Goal: Answer question/provide support: Share knowledge or assist other users

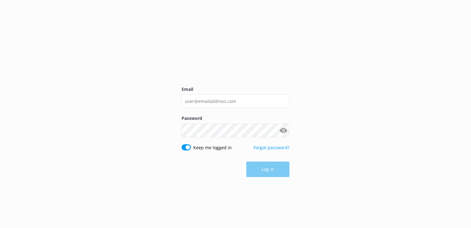
type input "[EMAIL_ADDRESS][PERSON_NAME][DOMAIN_NAME]"
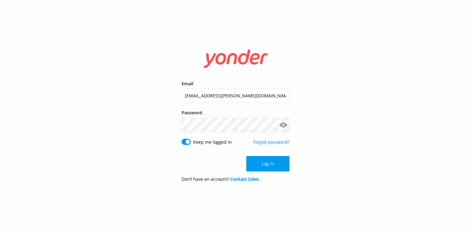
click at [269, 167] on button "Log in" at bounding box center [267, 163] width 43 height 15
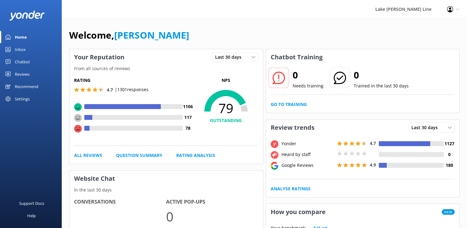
click at [26, 61] on div "Chatbot" at bounding box center [22, 62] width 15 height 12
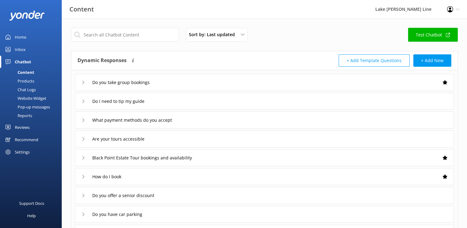
click at [27, 89] on div "Chat Logs" at bounding box center [20, 89] width 32 height 9
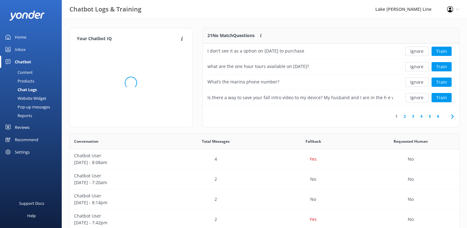
scroll to position [5, 5]
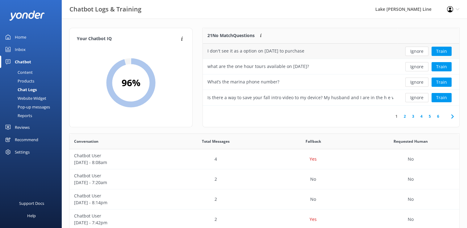
click at [304, 51] on div "I don't see it as a option on [DATE] to purchase" at bounding box center [255, 50] width 97 height 7
click at [250, 53] on div "I don't see it as a option on [DATE] to purchase" at bounding box center [255, 50] width 97 height 7
click at [395, 52] on div "I don't see it as a option on [DATE] to purchase" at bounding box center [300, 50] width 195 height 15
click at [441, 81] on button "Train" at bounding box center [441, 81] width 20 height 9
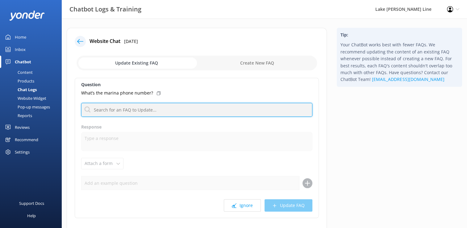
click at [137, 112] on input "text" at bounding box center [196, 110] width 231 height 14
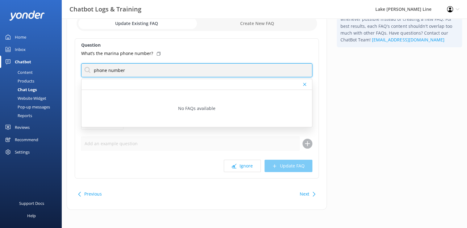
drag, startPoint x: 114, startPoint y: 71, endPoint x: 86, endPoint y: 70, distance: 28.1
click at [86, 70] on input "phone number" at bounding box center [196, 70] width 231 height 14
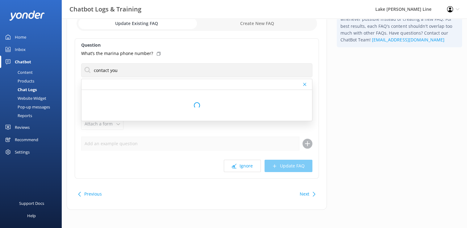
click at [152, 103] on div "Loading.." at bounding box center [196, 105] width 230 height 31
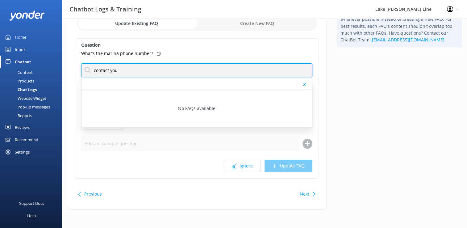
click at [126, 73] on input "contact you" at bounding box center [196, 70] width 231 height 14
click at [118, 72] on input "contact" at bounding box center [196, 70] width 231 height 14
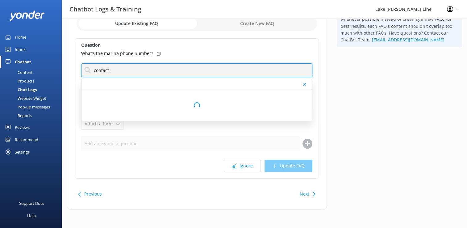
click at [117, 70] on input "contact" at bounding box center [196, 70] width 231 height 14
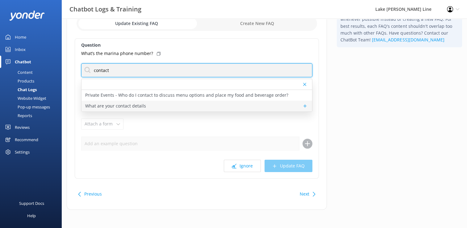
type input "contact"
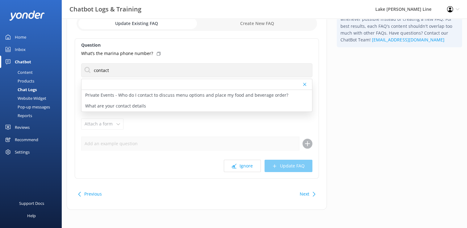
click at [115, 105] on p "What are your contact details" at bounding box center [115, 105] width 61 height 7
type textarea "You can contact the Lake [PERSON_NAME] Line team at [PHONE_NUMBER] or [EMAIL_AD…"
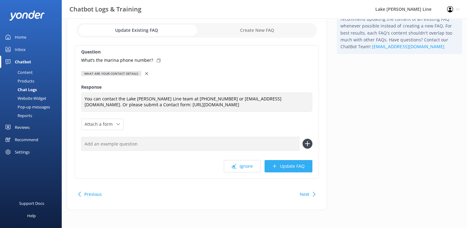
click at [291, 165] on button "Update FAQ" at bounding box center [288, 166] width 48 height 12
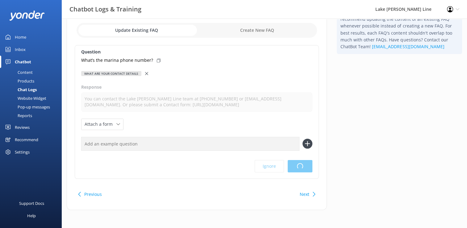
scroll to position [0, 0]
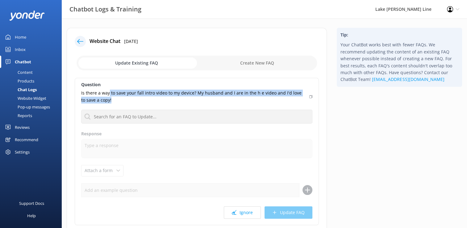
drag, startPoint x: 110, startPoint y: 93, endPoint x: 175, endPoint y: 100, distance: 65.2
click at [175, 100] on p "Is there a way to save your fall intro video to my device? My husband and I are…" at bounding box center [193, 96] width 224 height 14
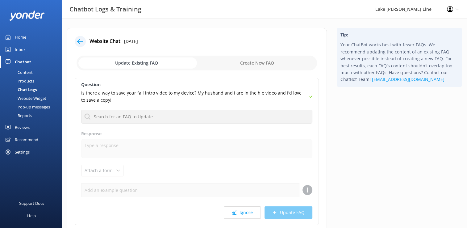
click at [398, 171] on div "Tip: Your ChatBot works best with fewer FAQs. We recommend updating the content…" at bounding box center [399, 145] width 135 height 234
click at [242, 215] on button "Ignore" at bounding box center [242, 212] width 37 height 12
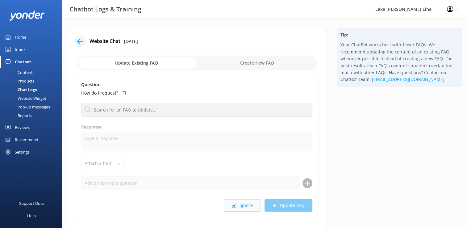
click at [249, 205] on button "Ignore" at bounding box center [242, 205] width 37 height 12
click at [249, 204] on button "Ignore" at bounding box center [242, 205] width 37 height 12
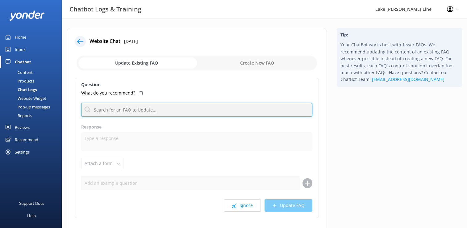
click at [146, 108] on input "text" at bounding box center [196, 110] width 231 height 14
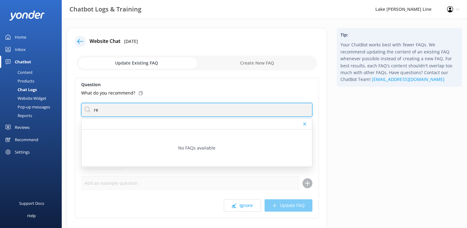
type input "r"
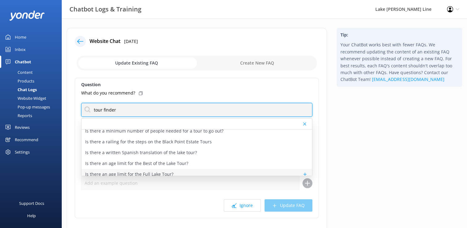
scroll to position [432, 0]
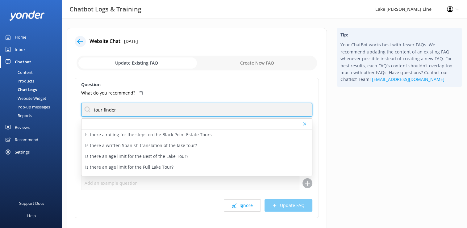
type input "tour finder"
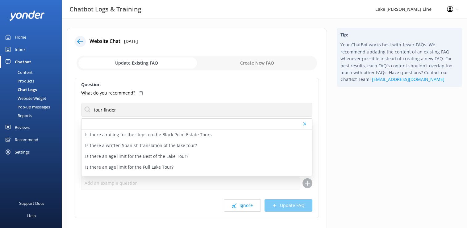
click at [195, 209] on div "Ignore Update FAQ" at bounding box center [196, 205] width 231 height 12
click at [345, 29] on div "Tip: Your ChatBot works best with fewer FAQs. We recommend updating the content…" at bounding box center [398, 57] width 125 height 59
click at [336, 10] on div "Chatbot Logs & Training Lake [GEOGRAPHIC_DATA][PERSON_NAME] Line Profile Settin…" at bounding box center [233, 9] width 467 height 19
click at [90, 36] on div "Website Chat [DATE]" at bounding box center [197, 41] width 244 height 11
click at [78, 41] on use at bounding box center [80, 41] width 6 height 5
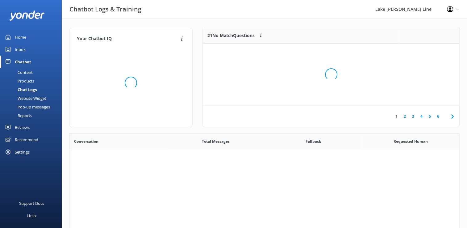
scroll to position [211, 385]
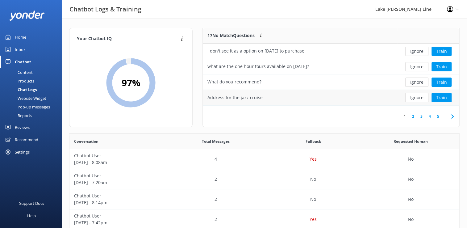
click at [322, 99] on div "Address for the jazz cruise" at bounding box center [300, 97] width 195 height 15
click at [439, 98] on button "Train" at bounding box center [441, 97] width 20 height 9
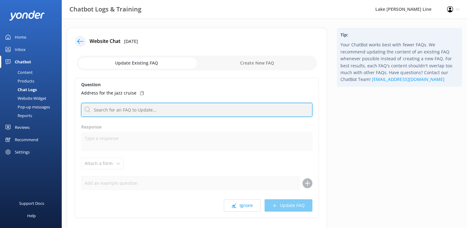
click at [119, 112] on input "text" at bounding box center [196, 110] width 231 height 14
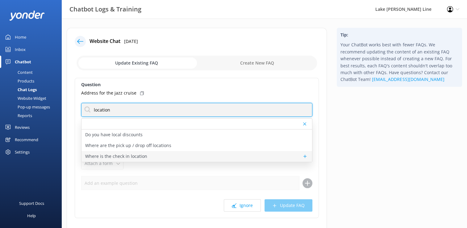
scroll to position [31, 0]
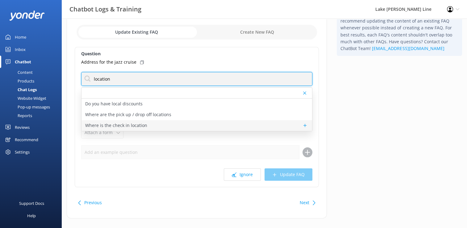
type input "location"
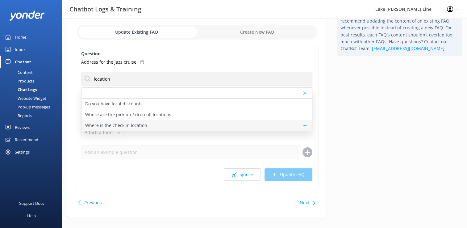
click at [138, 126] on p "Where is the check in location" at bounding box center [116, 125] width 62 height 7
type textarea "You can check in directly at your boat. Show your email confirmation on your ph…"
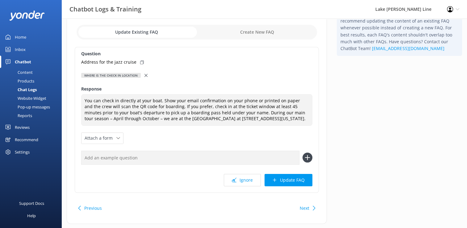
click at [144, 75] on icon at bounding box center [145, 75] width 3 height 3
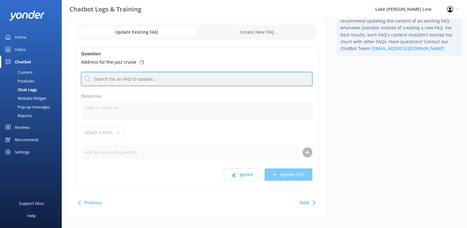
click at [104, 80] on input "text" at bounding box center [196, 79] width 231 height 14
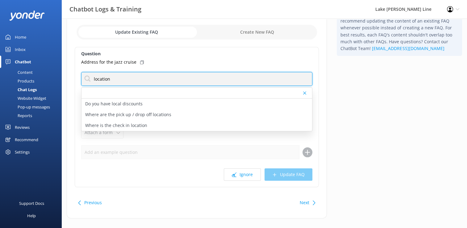
scroll to position [39, 0]
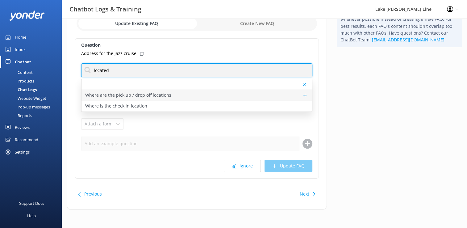
type input "located"
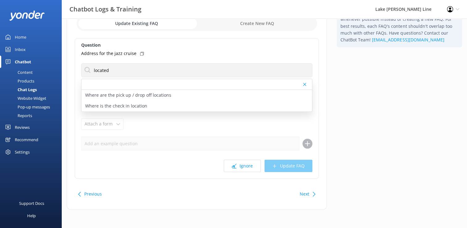
click at [147, 93] on p "Where are the pick up / drop off locations" at bounding box center [128, 95] width 86 height 7
type textarea "Public tours depart from and return to the [GEOGRAPHIC_DATA] at [STREET_ADDRESS…"
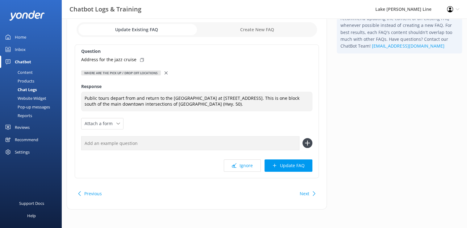
scroll to position [33, 0]
click at [282, 163] on button "Update FAQ" at bounding box center [288, 166] width 48 height 12
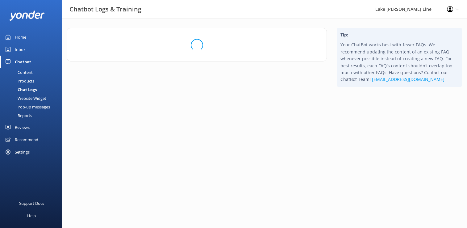
scroll to position [0, 0]
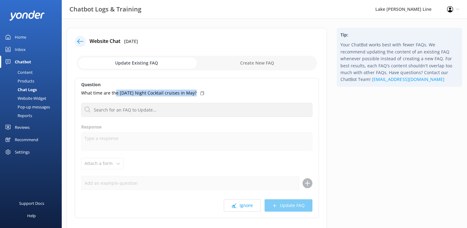
drag, startPoint x: 115, startPoint y: 93, endPoint x: 213, endPoint y: 96, distance: 98.4
click at [213, 96] on div "Question What time are the [DATE] Night Cocktail cruises in May? Where are the …" at bounding box center [197, 148] width 244 height 140
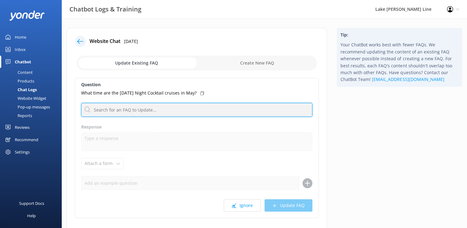
click at [92, 115] on input "text" at bounding box center [196, 110] width 231 height 14
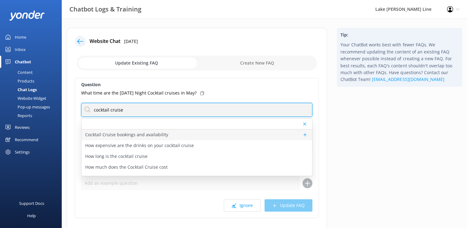
type input "cocktail cruise"
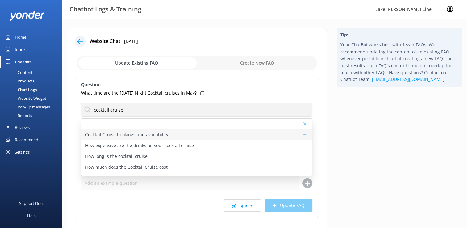
click at [153, 132] on p "Cocktail Cruise bookings and availability" at bounding box center [126, 134] width 83 height 7
type textarea "You can view live availability and book the Cocktail Cruise online at [URL][DOM…"
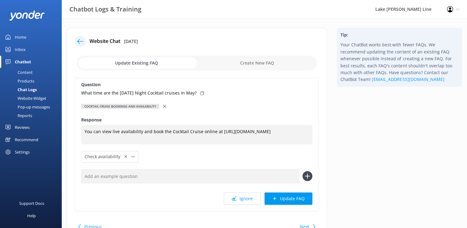
click at [163, 106] on use at bounding box center [164, 106] width 3 height 3
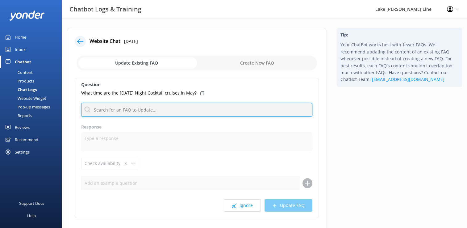
click at [117, 110] on input "text" at bounding box center [196, 110] width 231 height 14
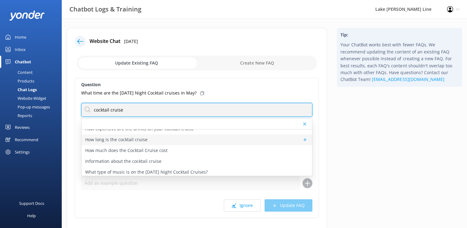
scroll to position [31, 0]
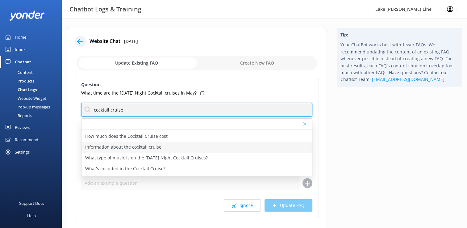
type input "cocktail cruise"
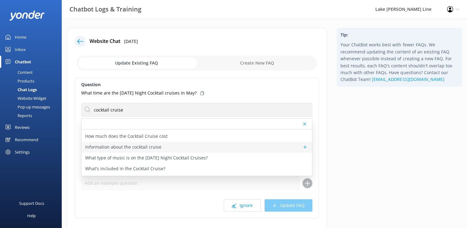
click at [150, 147] on p "Information about the cocktail cruise" at bounding box center [123, 146] width 76 height 7
type textarea "Say farewell to the weekend with a splash of live music, great drinks, and a go…"
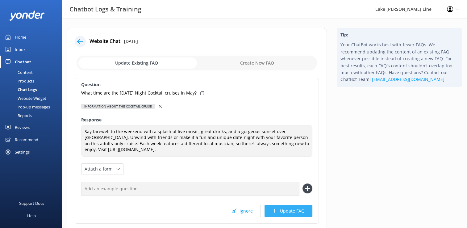
click at [291, 206] on button "Update FAQ" at bounding box center [288, 210] width 48 height 12
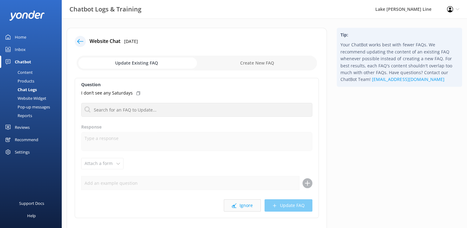
click at [247, 207] on button "Ignore" at bounding box center [242, 205] width 37 height 12
click at [248, 208] on button "Ignore" at bounding box center [242, 205] width 37 height 12
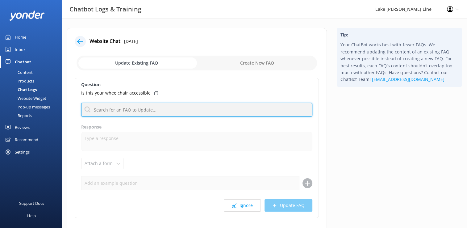
click at [131, 108] on input "text" at bounding box center [196, 110] width 231 height 14
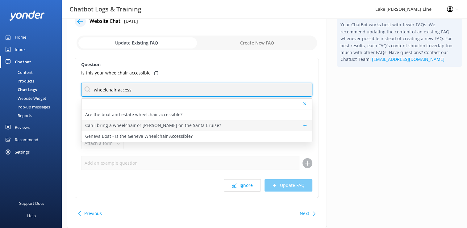
scroll to position [31, 0]
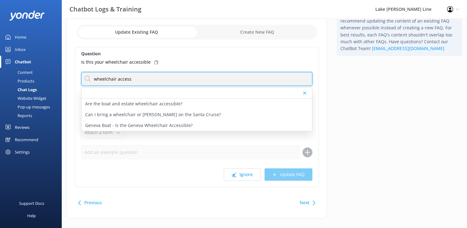
type input "wheelchair access"
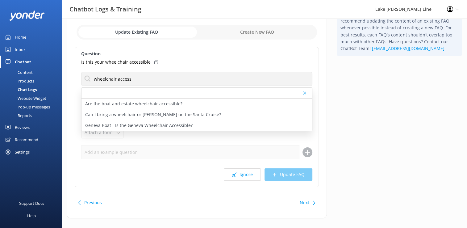
click at [385, 118] on div "Tip: Your ChatBot works best with fewer FAQs. We recommend updating the content…" at bounding box center [399, 110] width 135 height 227
click at [243, 181] on div "Question Is this your wheelchair accessible wheelchair access Are the boat and …" at bounding box center [197, 117] width 244 height 140
click at [350, 130] on div "Tip: Your ChatBot works best with fewer FAQs. We recommend updating the content…" at bounding box center [399, 110] width 135 height 227
click at [306, 199] on button "Next" at bounding box center [304, 202] width 10 height 12
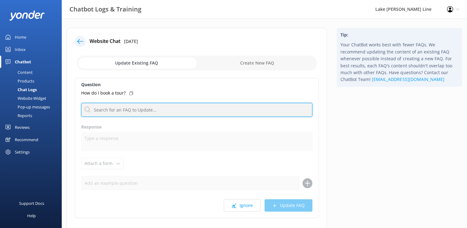
click at [139, 109] on input "text" at bounding box center [196, 110] width 231 height 14
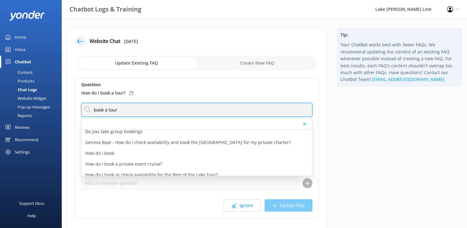
scroll to position [99, 0]
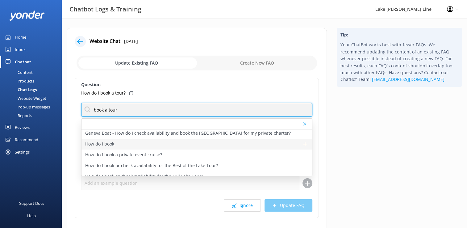
type input "book a tour"
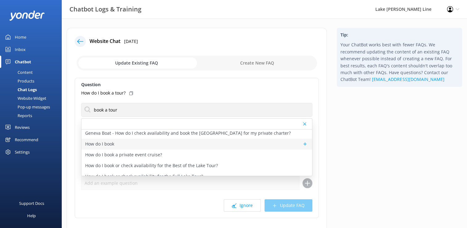
click at [111, 144] on p "How do I book" at bounding box center [99, 143] width 29 height 7
type textarea "Ready to book? You can check availability for our boat tours online at [URL][DO…"
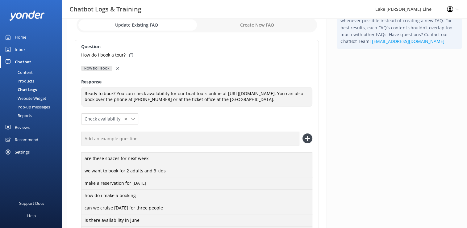
scroll to position [93, 0]
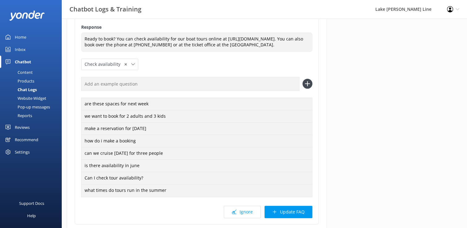
click at [292, 218] on button "Update FAQ" at bounding box center [288, 211] width 48 height 12
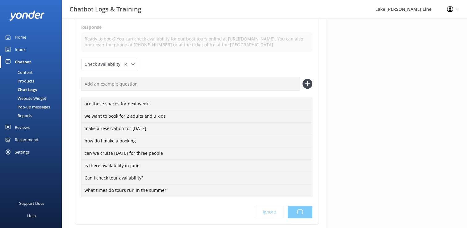
scroll to position [0, 0]
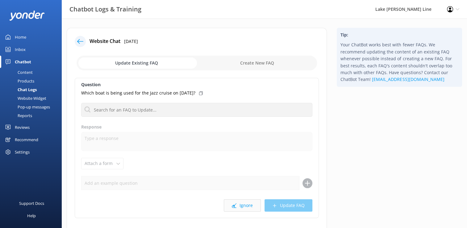
click at [243, 207] on button "Ignore" at bounding box center [242, 205] width 37 height 12
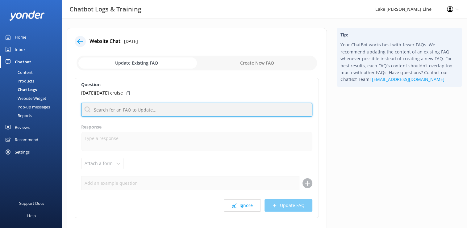
click at [133, 109] on input "text" at bounding box center [196, 110] width 231 height 14
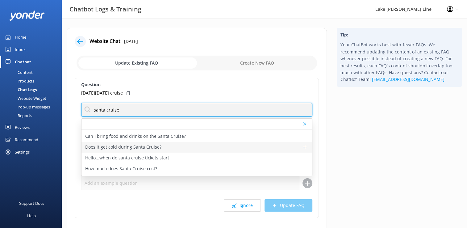
scroll to position [62, 0]
type input "santa cruise"
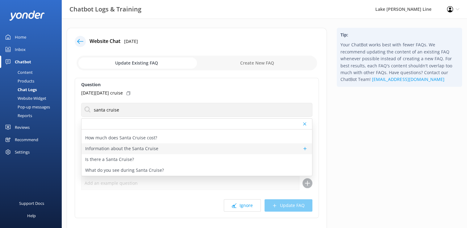
click at [141, 148] on p "Information about the Santa Cruise" at bounding box center [121, 148] width 73 height 7
type textarea "Start off the festivities at our Christmas Tree Festival, where kids can send t…"
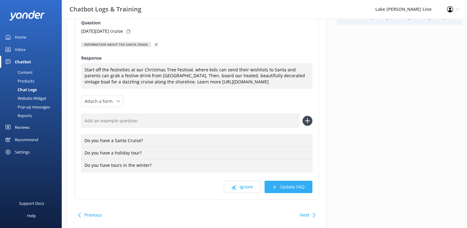
click at [287, 187] on button "Update FAQ" at bounding box center [288, 186] width 48 height 12
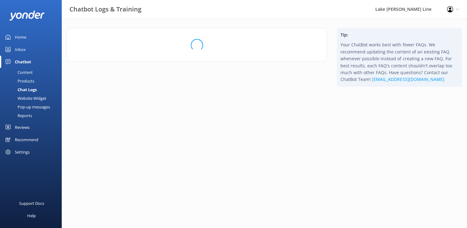
scroll to position [0, 0]
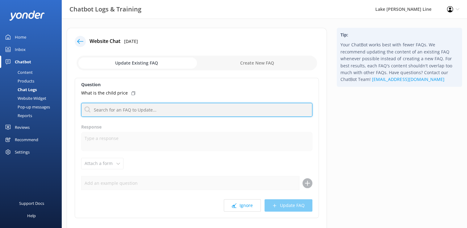
click at [138, 110] on input "text" at bounding box center [196, 110] width 231 height 14
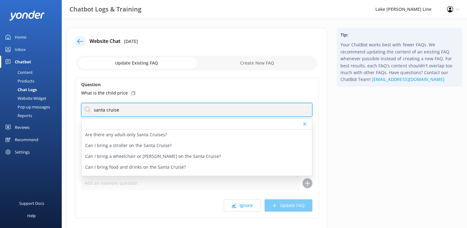
click at [140, 110] on input "santa cruise" at bounding box center [196, 110] width 231 height 14
type input "santa cruise"
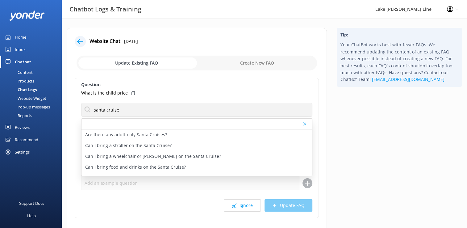
click at [163, 87] on label "Question" at bounding box center [196, 84] width 231 height 7
click at [420, 137] on div "Tip: Your ChatBot works best with fewer FAQs. We recommend updating the content…" at bounding box center [399, 141] width 135 height 227
click at [267, 62] on input "checkbox" at bounding box center [196, 63] width 240 height 15
checkbox input "true"
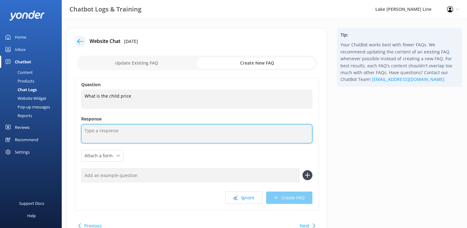
click at [114, 131] on textarea at bounding box center [196, 133] width 231 height 19
click at [122, 129] on textarea "To enrich screen reader interactions, please activate Accessibility in Grammarl…" at bounding box center [196, 133] width 231 height 19
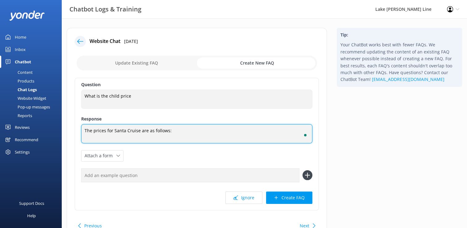
paste textarea "[DATE] & [DATE] (Prime) Rates: ADULTS $32 SENIORS $30 YOUTH (13-17) $23 CHILD (…"
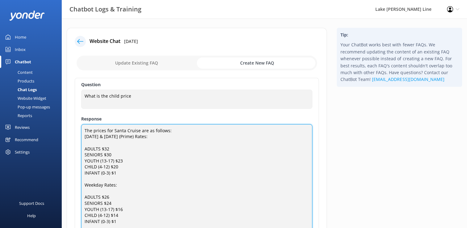
scroll to position [38, 0]
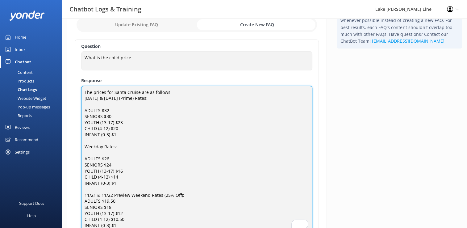
click at [175, 92] on textarea "The prices for Santa Cruise are as follows: [DATE] & [DATE] (Prime) Rates: ADUL…" at bounding box center [196, 159] width 231 height 147
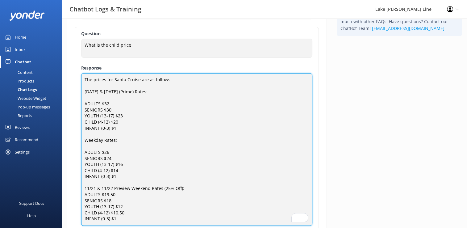
scroll to position [69, 0]
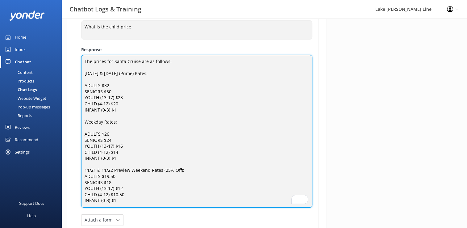
click at [101, 79] on textarea "The prices for Santa Cruise are as follows: [DATE] & [DATE] (Prime) Rates: ADUL…" at bounding box center [196, 131] width 231 height 152
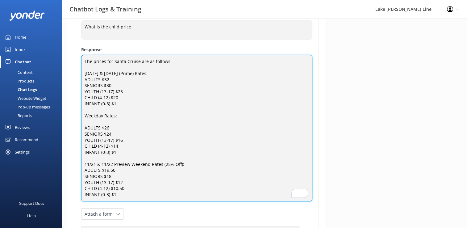
click at [89, 120] on textarea "The prices for Santa Cruise are as follows: [DATE] & [DATE] (Prime) Rates: ADUL…" at bounding box center [196, 128] width 231 height 147
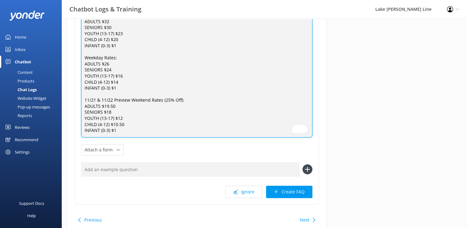
scroll to position [131, 0]
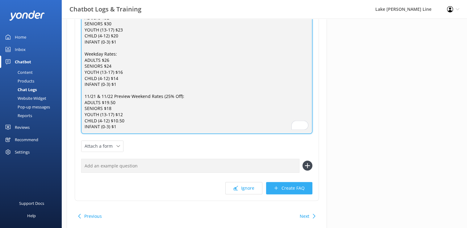
type textarea "The prices for Santa Cruise are as follows: [DATE] & [DATE] (Prime) Rates: ADUL…"
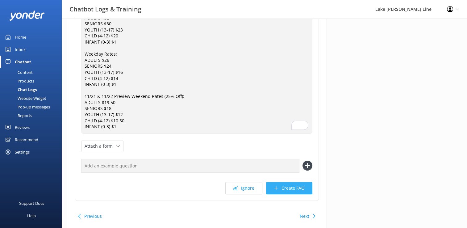
click at [294, 188] on button "Create FAQ" at bounding box center [289, 188] width 46 height 12
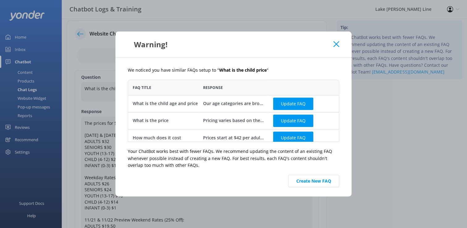
scroll to position [57, 207]
click at [337, 43] on use at bounding box center [336, 44] width 6 height 6
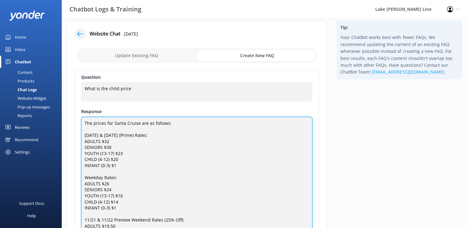
click at [160, 153] on textarea "The prices for Santa Cruise are as follows: [DATE] & [DATE] (Prime) Rates: ADUL…" at bounding box center [196, 187] width 231 height 140
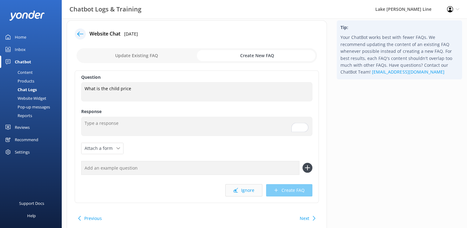
click at [250, 190] on button "Ignore" at bounding box center [243, 190] width 37 height 12
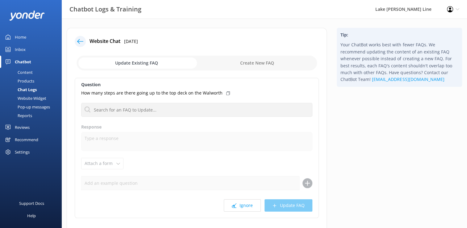
click at [79, 41] on use at bounding box center [80, 41] width 6 height 5
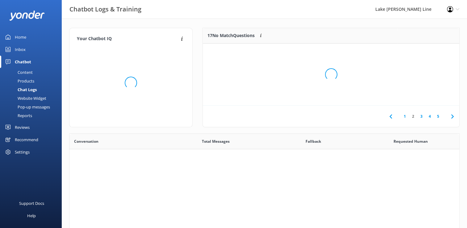
scroll to position [42, 251]
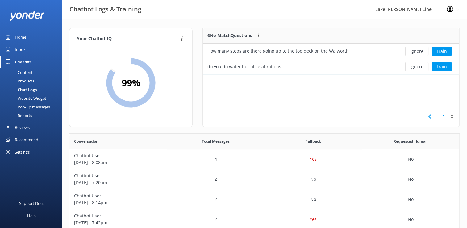
click at [25, 71] on div "Content" at bounding box center [18, 72] width 29 height 9
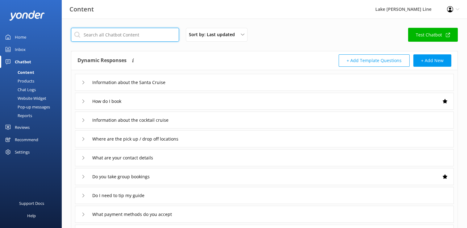
click at [113, 35] on input "text" at bounding box center [125, 35] width 108 height 14
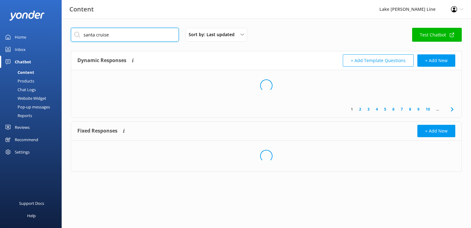
type input "santa cruise"
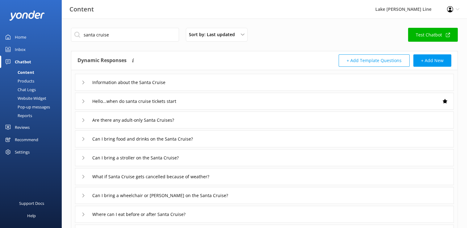
click at [83, 83] on use at bounding box center [83, 81] width 2 height 3
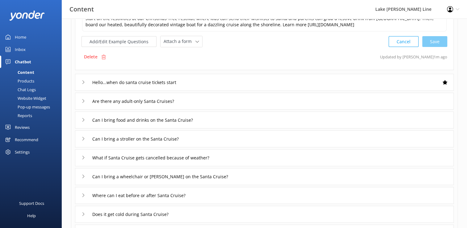
scroll to position [93, 0]
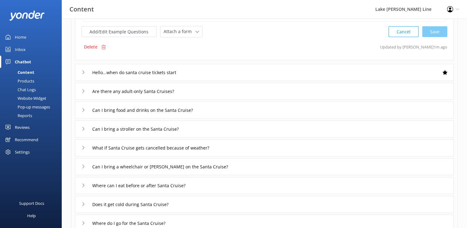
click at [84, 185] on icon at bounding box center [83, 185] width 4 height 4
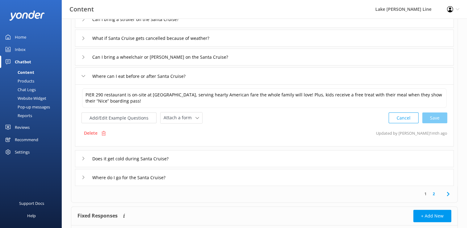
scroll to position [153, 0]
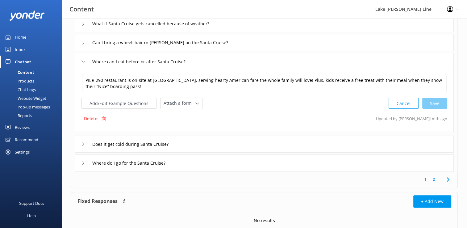
click at [434, 178] on link "2" at bounding box center [433, 179] width 8 height 6
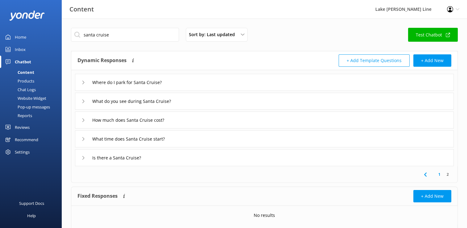
click at [83, 82] on icon at bounding box center [83, 82] width 4 height 4
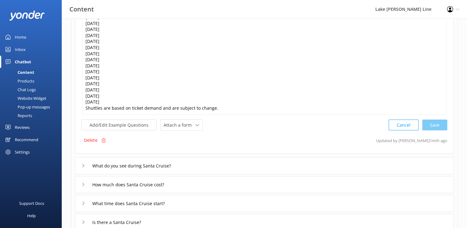
scroll to position [154, 0]
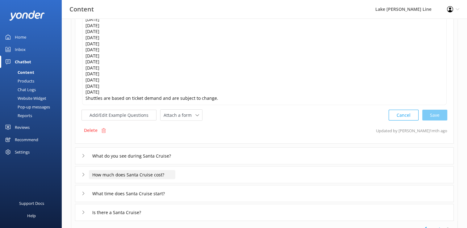
click at [130, 173] on input "How much does Santa Cruise cost?" at bounding box center [132, 174] width 86 height 9
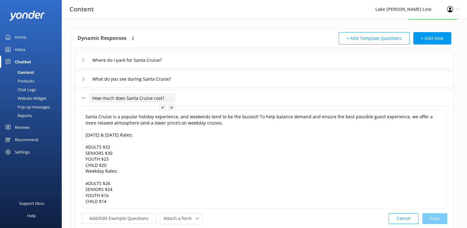
scroll to position [62, 0]
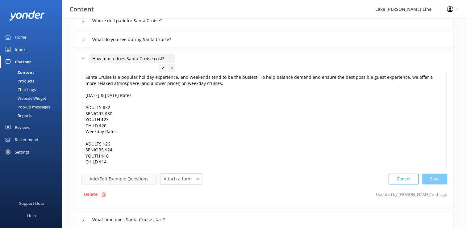
click at [120, 180] on button "Add/Edit Example Questions" at bounding box center [118, 178] width 75 height 11
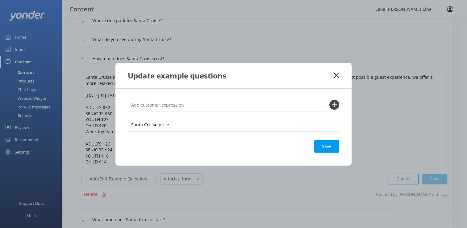
click at [339, 76] on div "Update example questions" at bounding box center [233, 76] width 236 height 26
click at [338, 76] on icon at bounding box center [336, 75] width 6 height 6
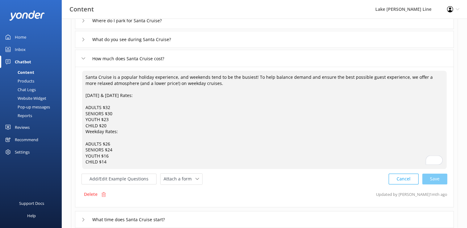
drag, startPoint x: 111, startPoint y: 163, endPoint x: 84, endPoint y: 94, distance: 73.8
click at [84, 94] on textarea "Santa Cruise is a popular holiday experience, and weekends tend to be the busie…" at bounding box center [264, 120] width 364 height 98
paste textarea "The prices for Santa Cruise are as follows: [DATE] & [DATE] (Prime) Rates: ADUL…"
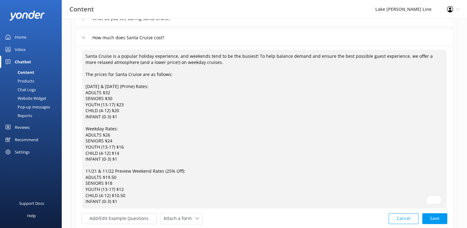
scroll to position [93, 0]
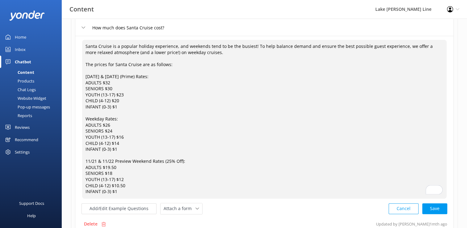
click at [436, 209] on div "Cancel Save" at bounding box center [417, 208] width 59 height 11
type textarea "Santa Cruise is a popular holiday experience, and weekends tend to be the busie…"
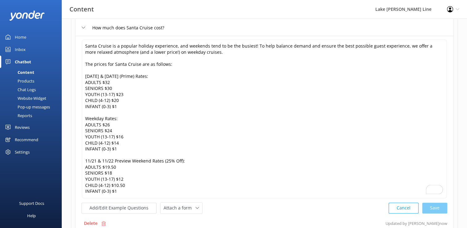
click at [27, 89] on div "Chat Logs" at bounding box center [20, 89] width 32 height 9
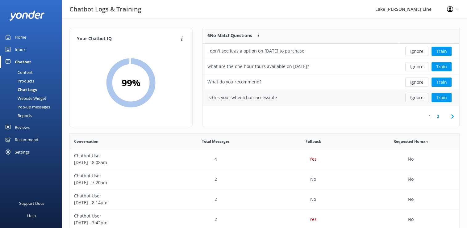
click at [419, 97] on button "Ignore" at bounding box center [416, 97] width 23 height 9
click at [447, 98] on button "Train" at bounding box center [441, 97] width 20 height 9
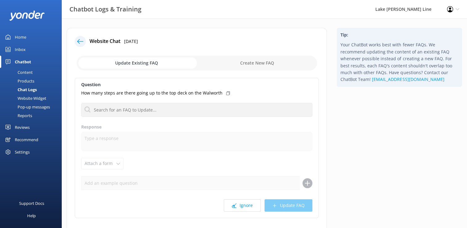
click at [258, 63] on input "checkbox" at bounding box center [196, 63] width 240 height 15
checkbox input "true"
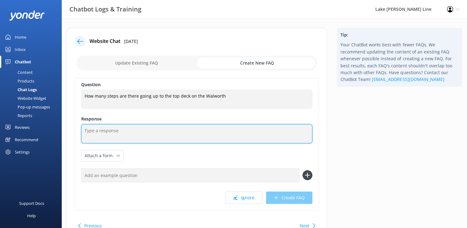
click at [130, 131] on textarea at bounding box center [196, 133] width 231 height 19
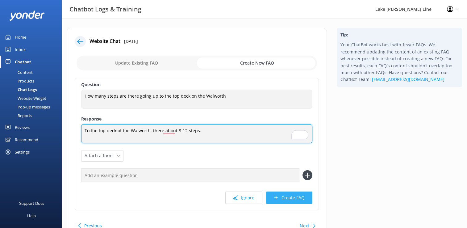
type textarea "To the top deck of the Walworth, there about 8-12 steps."
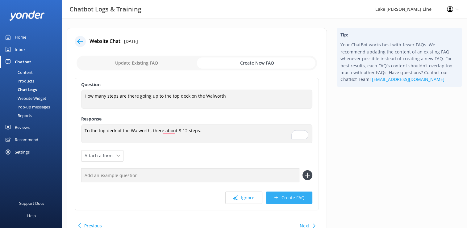
click at [282, 197] on button "Create FAQ" at bounding box center [289, 197] width 46 height 12
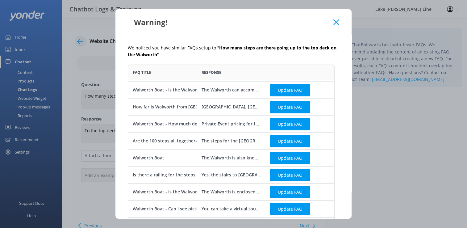
scroll to position [70, 0]
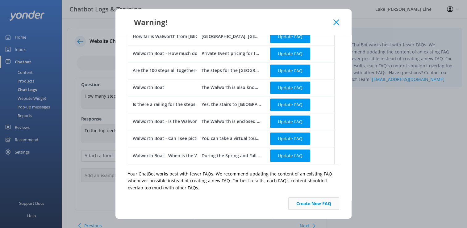
click at [320, 205] on button "Create New FAQ" at bounding box center [313, 203] width 51 height 12
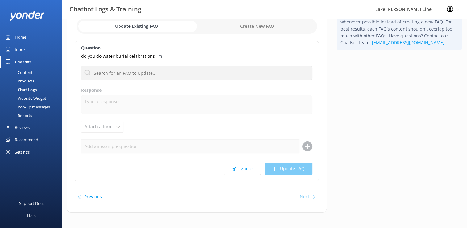
scroll to position [39, 0]
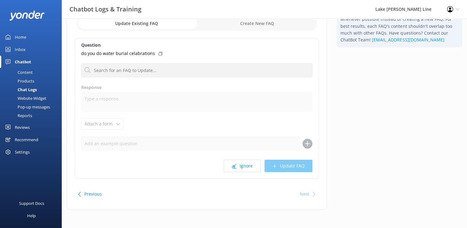
click at [93, 193] on button "Previous" at bounding box center [93, 194] width 18 height 12
click at [246, 168] on button "Ignore" at bounding box center [242, 165] width 37 height 12
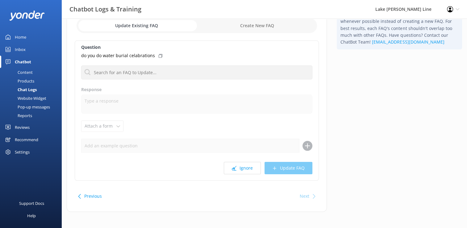
scroll to position [39, 0]
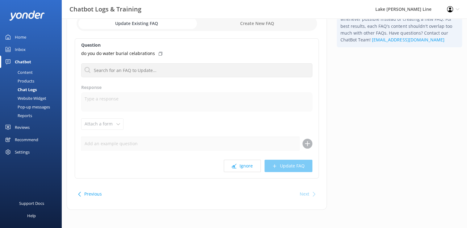
click at [87, 193] on button "Previous" at bounding box center [93, 194] width 18 height 12
click at [302, 196] on button "Next" at bounding box center [304, 194] width 10 height 12
click at [262, 24] on input "checkbox" at bounding box center [196, 23] width 240 height 15
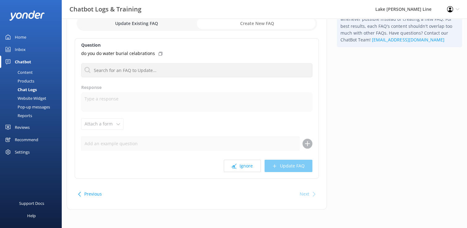
checkbox input "true"
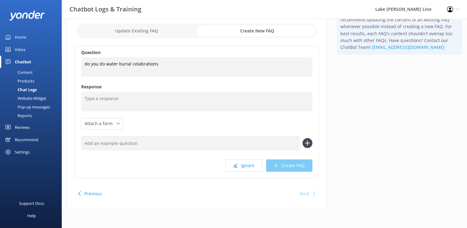
scroll to position [31, 0]
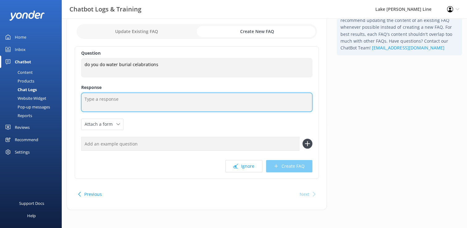
click at [107, 103] on textarea at bounding box center [196, 102] width 231 height 19
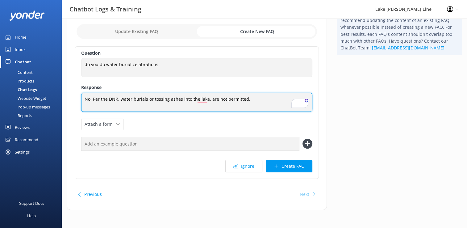
click at [144, 97] on textarea "No. Per the DNR, water burials or tossing ashes into the lake, are not permitte…" at bounding box center [196, 102] width 231 height 19
click at [144, 98] on textarea "No. Per the DNR, water burials or tossing ashes into the lake, are not permitte…" at bounding box center [196, 102] width 231 height 19
click at [172, 98] on textarea "No. Per the DNR, water burial,s or tossing ashes into the lake, are not permitt…" at bounding box center [196, 102] width 231 height 19
click at [151, 110] on textarea "No. Per the DNR, water burial,s or tossing ashes into the lake, are not permitt…" at bounding box center [196, 102] width 231 height 19
click at [146, 99] on textarea "No. Per the DNR, water burial,s or tossing ashes into the lake, are not permitt…" at bounding box center [196, 102] width 231 height 19
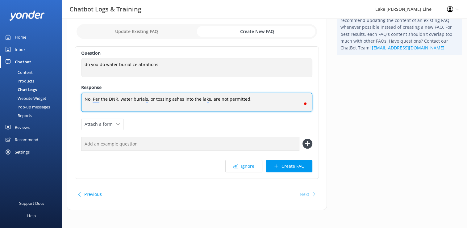
click at [248, 97] on textarea "No. Per the DNR, water burials, or tossing ashes into the lake, are not permitt…" at bounding box center [196, 102] width 231 height 19
type textarea "No. According to the DNR, water burials or tossing ashes into the lake are not …"
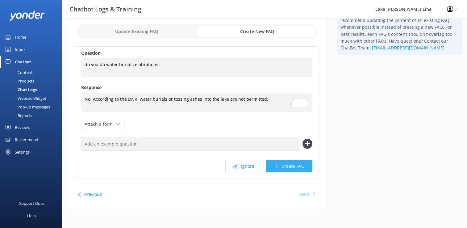
click at [286, 165] on button "Create FAQ" at bounding box center [289, 166] width 46 height 12
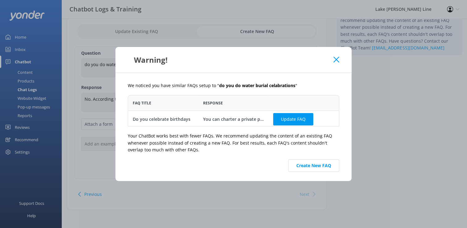
scroll to position [26, 207]
click at [325, 168] on button "Create New FAQ" at bounding box center [313, 165] width 51 height 12
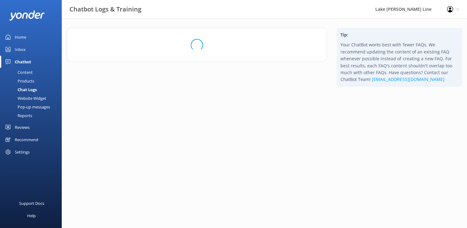
scroll to position [0, 0]
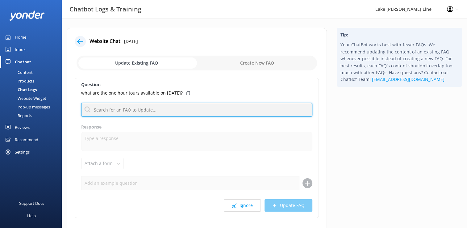
click at [170, 110] on input "text" at bounding box center [196, 110] width 231 height 14
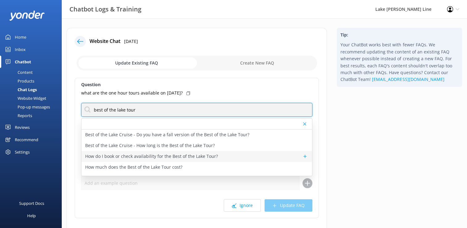
type input "best of the lake tour"
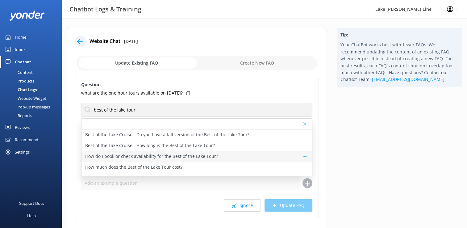
click at [192, 157] on p "How do I book or check availability for the Best of the Lake Tour?" at bounding box center [151, 156] width 133 height 7
type textarea "You can check availability and book the Best of the Lake Tour at [URL][DOMAIN_N…"
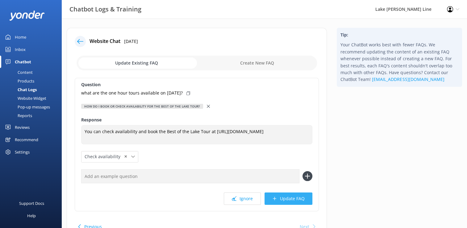
click at [293, 199] on button "Update FAQ" at bounding box center [288, 198] width 48 height 12
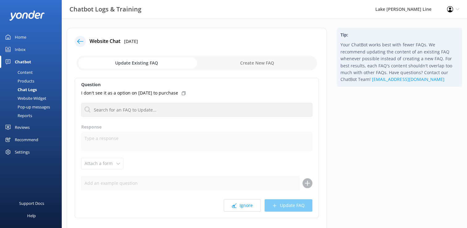
drag, startPoint x: 158, startPoint y: 93, endPoint x: 188, endPoint y: 94, distance: 29.9
click at [178, 94] on p "I don't see it as a option on [DATE] to purchase" at bounding box center [129, 92] width 97 height 7
click at [238, 204] on button "Ignore" at bounding box center [242, 205] width 37 height 12
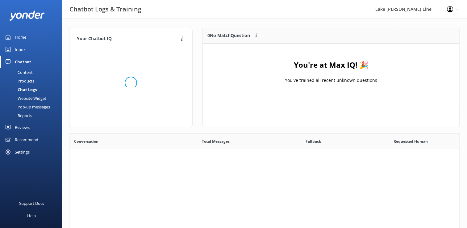
scroll to position [72, 251]
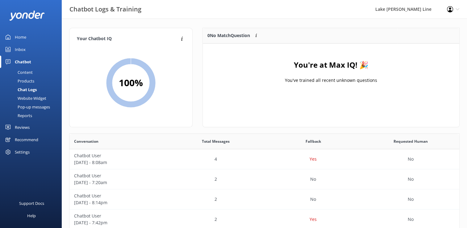
click at [21, 89] on div "Chat Logs" at bounding box center [20, 89] width 33 height 9
click at [29, 81] on div "Products" at bounding box center [19, 80] width 31 height 9
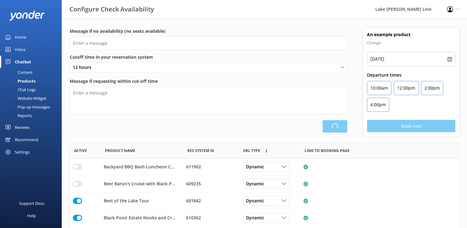
scroll to position [180, 385]
type input "There are no seats available, please try another day or a different tour."
type textarea "This tour is departing soon. You may still be able to buy tickets at our ticket…"
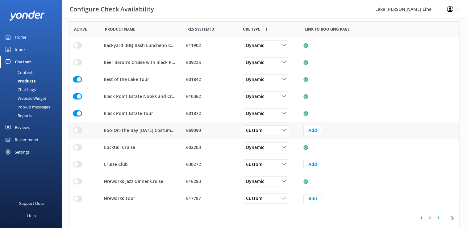
scroll to position [122, 0]
click at [79, 129] on input "row" at bounding box center [77, 130] width 9 height 6
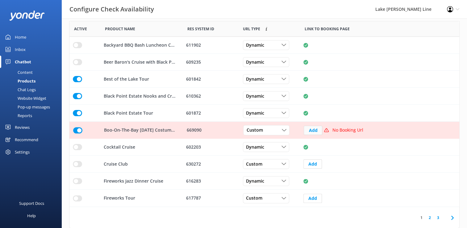
click at [314, 128] on button "Add" at bounding box center [312, 130] width 19 height 9
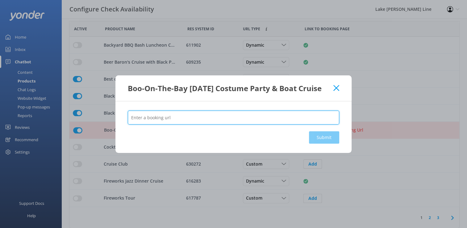
click at [164, 122] on input "text" at bounding box center [233, 117] width 211 height 14
paste input "[URL][DOMAIN_NAME]"
type input "[URL][DOMAIN_NAME]"
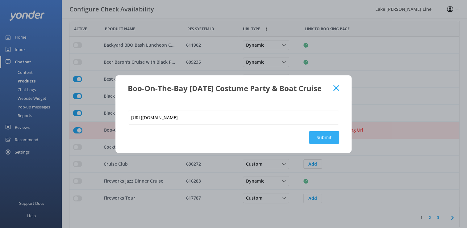
click at [327, 142] on button "Submit" at bounding box center [324, 137] width 30 height 12
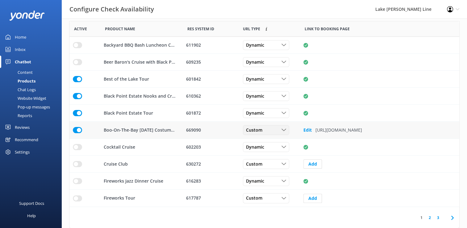
click at [276, 128] on div "Custom" at bounding box center [265, 129] width 43 height 7
click at [262, 158] on link "Dynamic" at bounding box center [270, 155] width 55 height 12
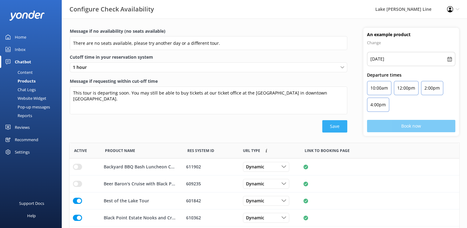
click at [334, 130] on button "Save" at bounding box center [334, 126] width 25 height 12
click at [27, 70] on div "Content" at bounding box center [18, 72] width 29 height 9
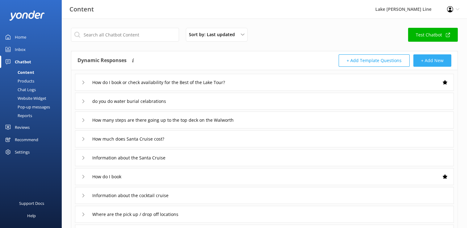
click at [432, 61] on button "+ Add New" at bounding box center [432, 60] width 38 height 12
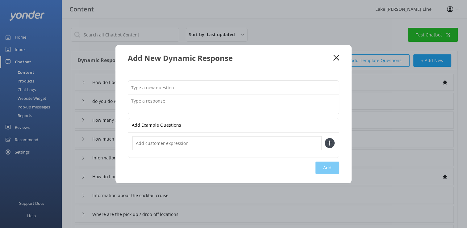
click at [158, 101] on textarea at bounding box center [233, 104] width 211 height 19
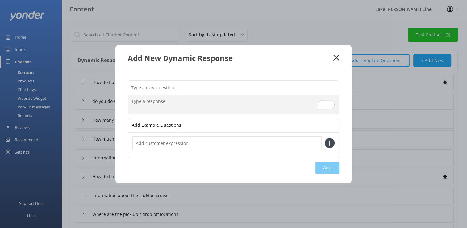
click at [166, 87] on input "text" at bounding box center [233, 87] width 211 height 14
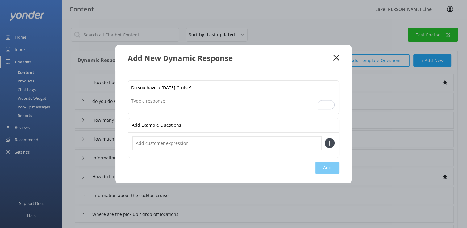
type input "Do you have a [DATE] Cruise?"
click at [192, 95] on textarea "To enrich screen reader interactions, please activate Accessibility in Grammarl…" at bounding box center [233, 104] width 211 height 19
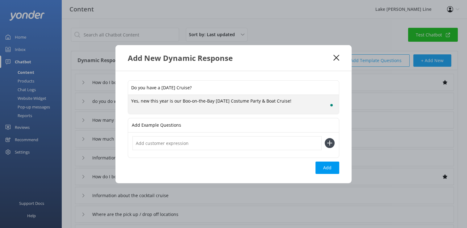
paste textarea "Join us for a fun evening of [DATE] celebration with spooky drink specials, cre…"
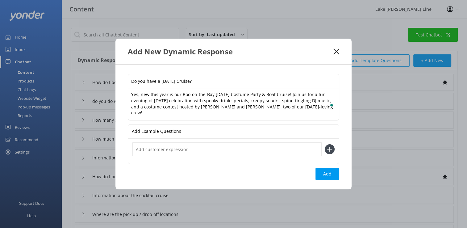
click at [313, 111] on textarea "Yes, new this year is our Boo-on-the-Bay [DATE] Costume Party & Boat Cruise! Jo…" at bounding box center [233, 103] width 211 height 31
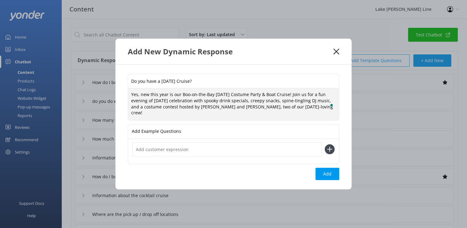
paste textarea "[URL][DOMAIN_NAME][DATE]"
type textarea "Yes, new this year is our Boo-on-the-Bay [DATE] Costume Party & Boat Cruise! Jo…"
click at [158, 155] on input "text" at bounding box center [226, 149] width 189 height 14
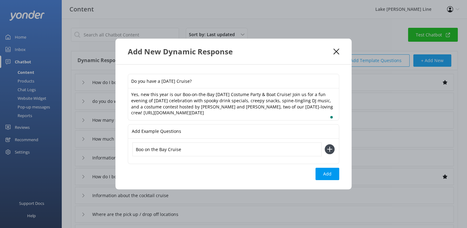
type input "Boo on the Bay Cruise"
click at [329, 151] on use at bounding box center [329, 149] width 5 height 5
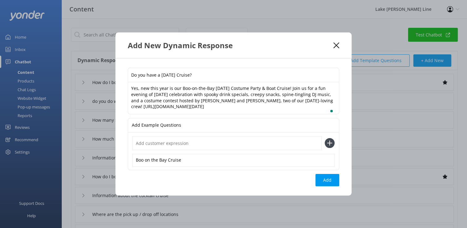
click at [192, 146] on input "text" at bounding box center [226, 143] width 189 height 14
type input "A"
type input "a"
type input "[DATE] party"
drag, startPoint x: 329, startPoint y: 146, endPoint x: 271, endPoint y: 146, distance: 58.6
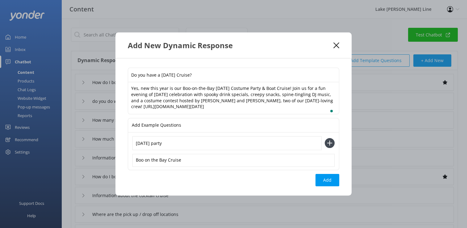
click at [329, 146] on use at bounding box center [329, 142] width 5 height 5
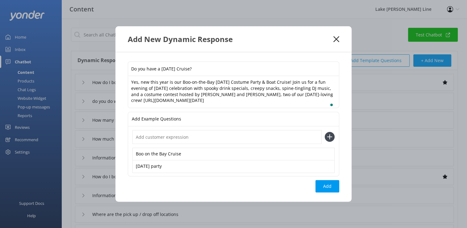
click at [160, 144] on input "text" at bounding box center [226, 137] width 189 height 14
type input "costume party"
click at [343, 158] on div "Do you have a [DATE] Cruise? Yes, new this year is our Boo-on-the-Bay [DATE] Co…" at bounding box center [233, 126] width 236 height 149
click at [305, 93] on textarea "Yes, new this year is our Boo-on-the-Bay [DATE] Costume Party & Boat Cruise! Jo…" at bounding box center [233, 91] width 211 height 31
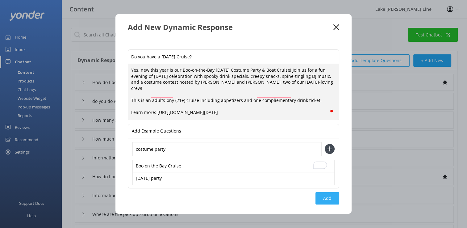
type textarea "Yes, new this year is our Boo-on-the-Bay [DATE] Costume Party & Boat Cruise! Jo…"
click at [331, 200] on button "Add" at bounding box center [327, 198] width 24 height 12
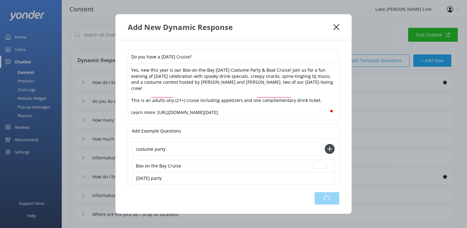
type input "Do you have a [DATE] Cruise?"
type input "How do I book or check availability for the Best of the Lake Tour?"
type input "do you do water burial celabrations"
type input "How many steps are there going up to the top deck on the Walworth"
type input "How much does Santa Cruise cost?"
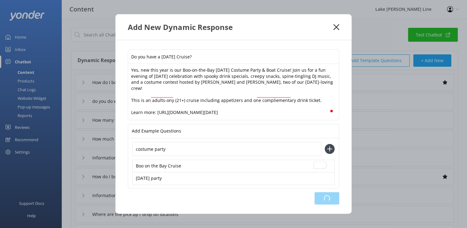
type input "Information about the Santa Cruise"
type input "How do I book"
type input "Information about the cocktail cruise"
type input "Where are the pick up / drop off locations"
type input "What are your contact details"
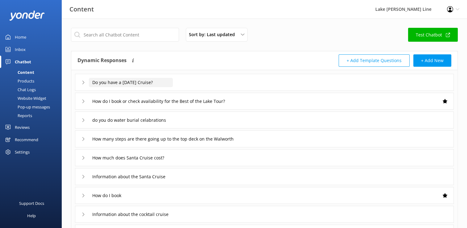
click at [168, 82] on input "Do you have a [DATE] Cruise?" at bounding box center [131, 82] width 84 height 9
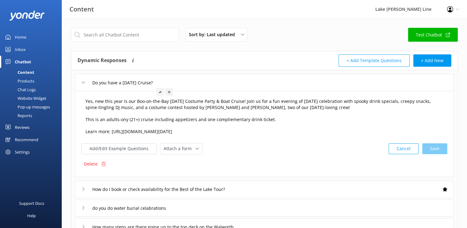
click at [278, 120] on textarea "Yes, new this year is our Boo-on-the-Bay [DATE] Costume Party & Boat Cruise! Jo…" at bounding box center [264, 117] width 364 height 44
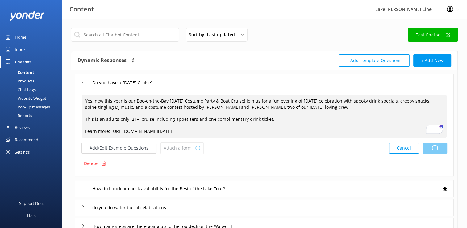
click at [435, 147] on div "Cancel Loading.." at bounding box center [418, 147] width 58 height 11
type textarea "Yes, new this year is our Boo-on-the-Bay [DATE] Costume Party & Boat Cruise! Jo…"
click at [435, 148] on div "Cancel Save" at bounding box center [417, 147] width 59 height 11
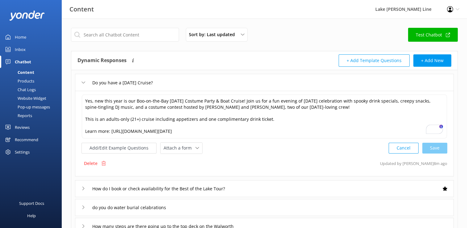
click at [359, 41] on div "Sort by: Last updated Title (A-Z) Last updated Test Chatbot" at bounding box center [264, 37] width 386 height 18
